Goal: Transaction & Acquisition: Purchase product/service

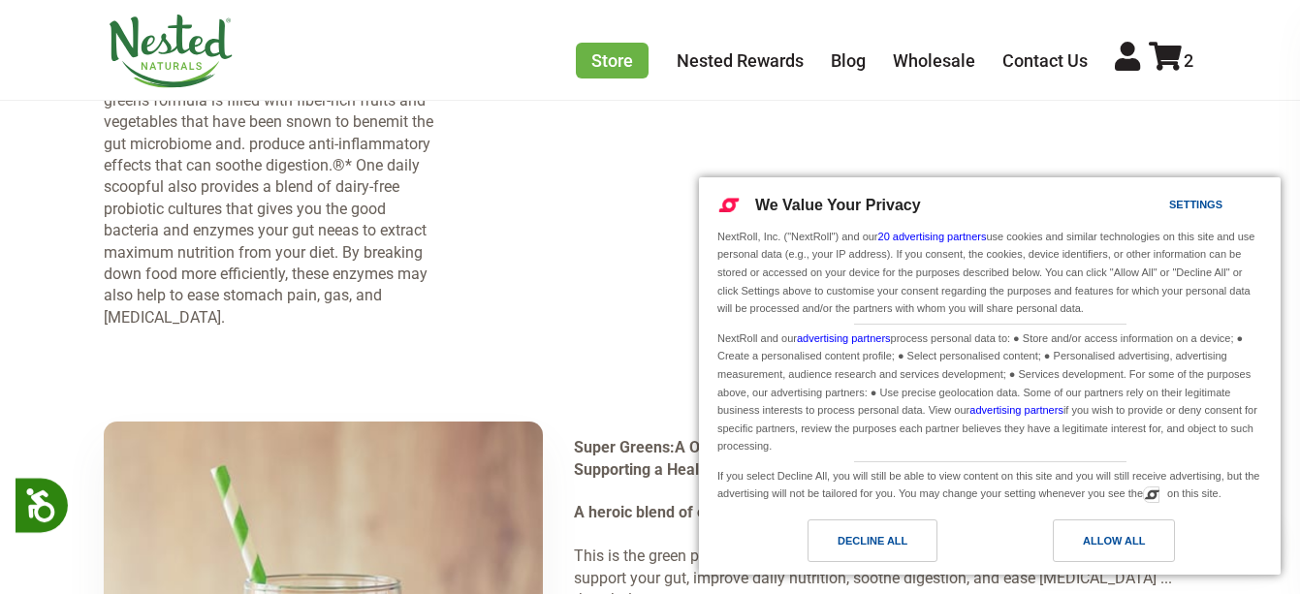
scroll to position [2377, 0]
